Goal: Navigation & Orientation: Find specific page/section

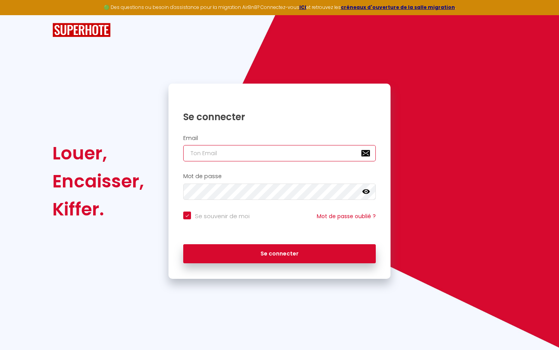
type input "l"
checkbox input "true"
type input "le"
checkbox input "true"
type input "les"
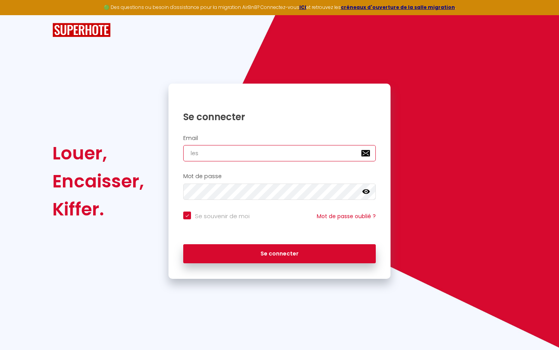
checkbox input "true"
type input "lesp"
checkbox input "true"
type input "lespa"
checkbox input "true"
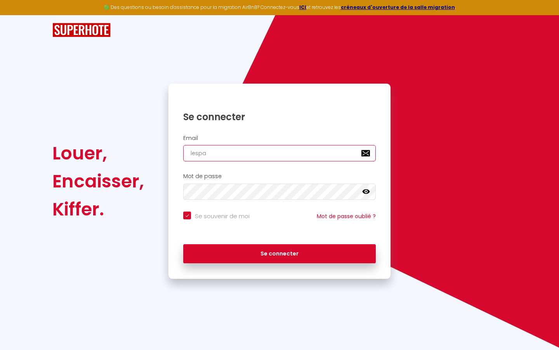
type input "lespac"
checkbox input "true"
type input "lespace"
checkbox input "true"
type input "lespaced"
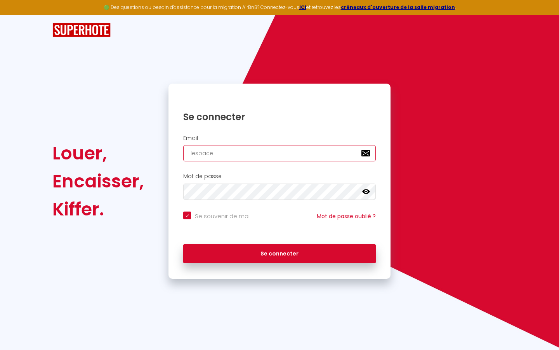
checkbox input "true"
type input "lespacede"
checkbox input "true"
type input "lespacedet"
checkbox input "true"
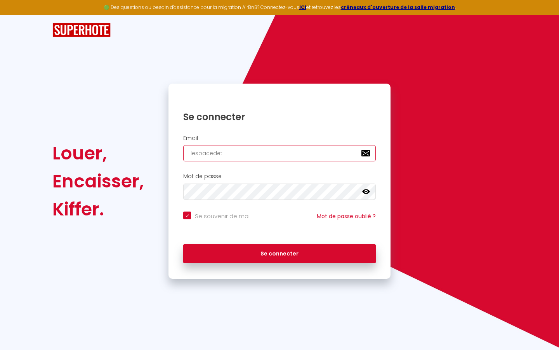
type input "lespacedete"
checkbox input "true"
type input "lespacedeten"
checkbox input "true"
type input "lespacedetent"
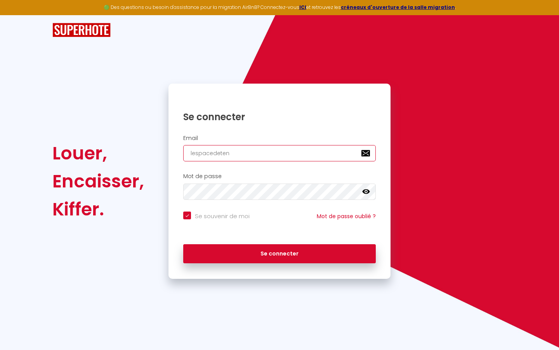
checkbox input "true"
type input "lespacedetente"
checkbox input "true"
type input "lespacedetente@"
checkbox input "true"
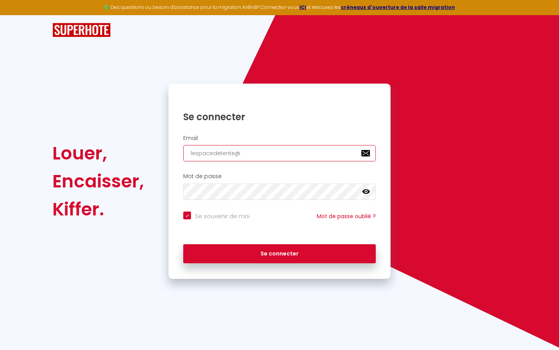
type input "lespacedetente@g"
checkbox input "true"
type input "lespacedetente@gm"
checkbox input "true"
type input "lespacedetente@gma"
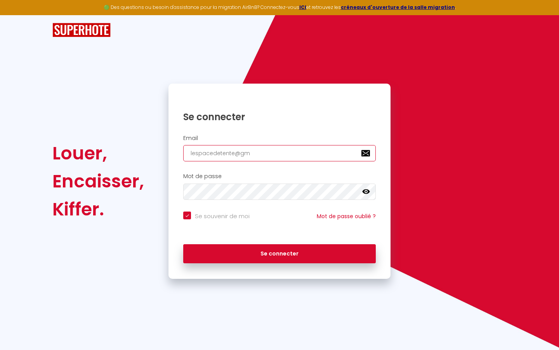
checkbox input "true"
type input "lespacedetente@gmai"
checkbox input "true"
type input "[EMAIL_ADDRESS]"
checkbox input "true"
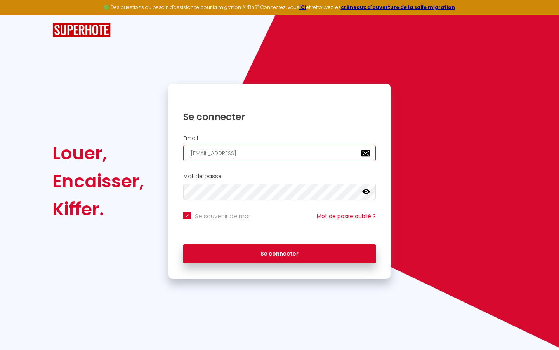
type input "[EMAIL_ADDRESS]."
checkbox input "true"
type input "lespacedetente@gmail.c"
checkbox input "true"
type input "[EMAIL_ADDRESS][DOMAIN_NAME]"
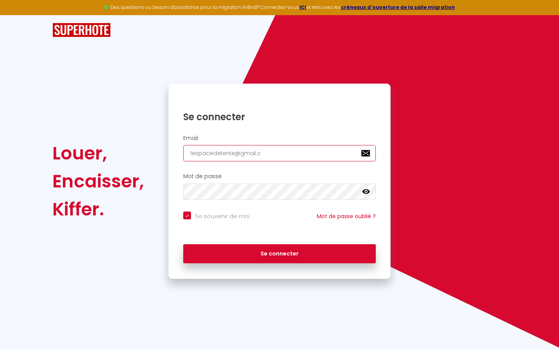
checkbox input "true"
type input "[EMAIL_ADDRESS][DOMAIN_NAME]"
checkbox input "true"
